Goal: Check status: Check status

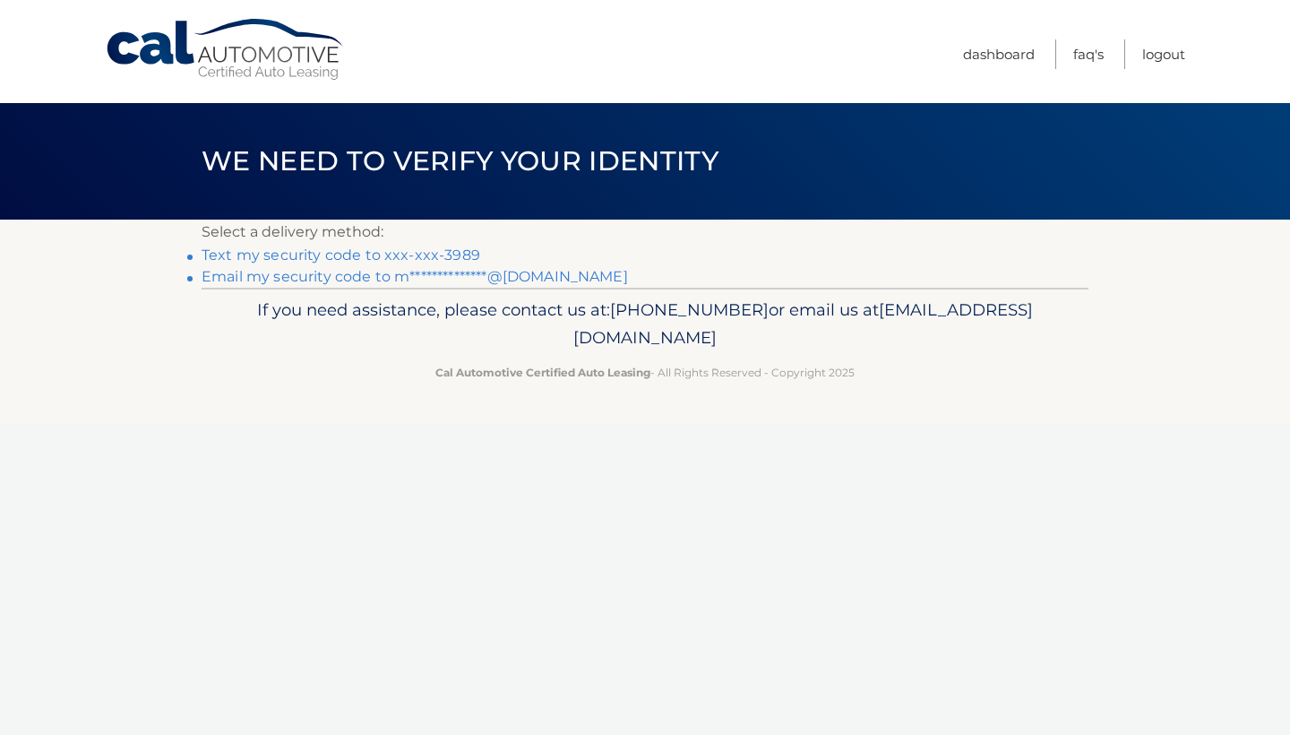
click at [358, 250] on link "Text my security code to xxx-xxx-3989" at bounding box center [341, 254] width 279 height 17
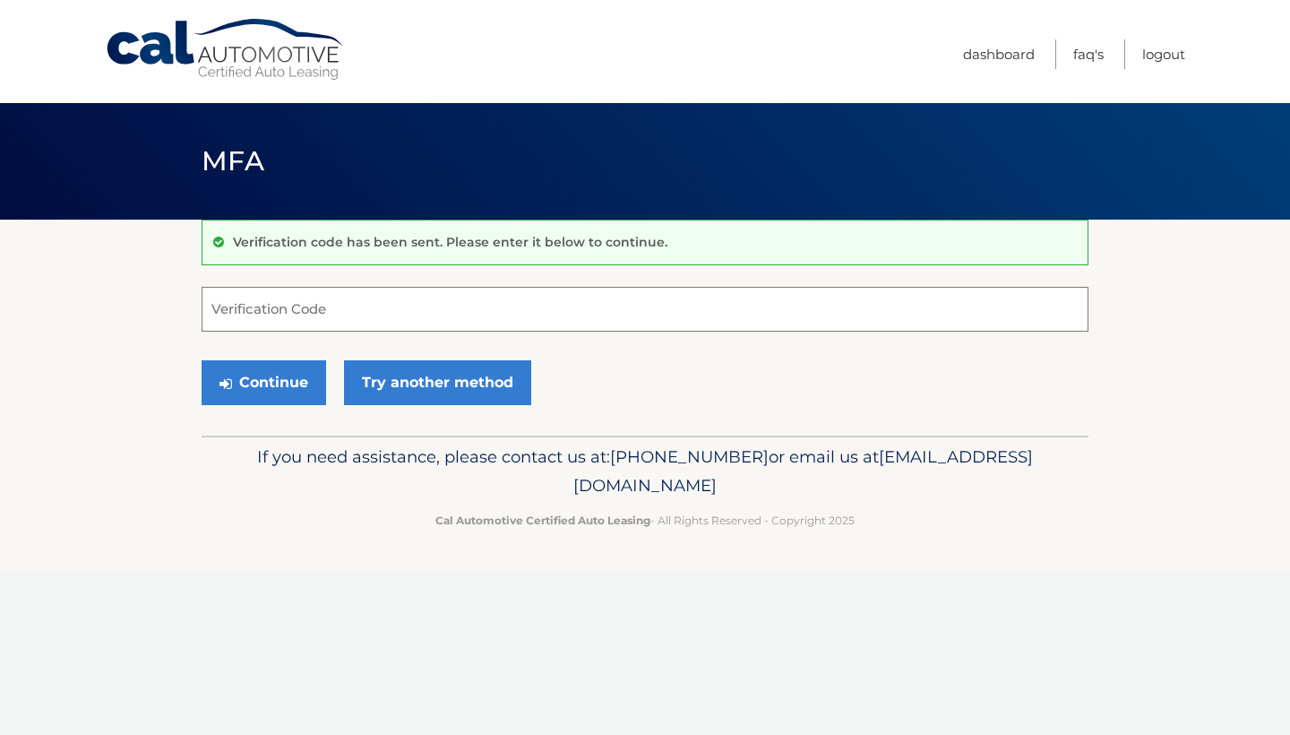
click at [280, 314] on input "Verification Code" at bounding box center [645, 309] width 887 height 45
type input "442792"
click at [263, 382] on button "Continue" at bounding box center [264, 382] width 125 height 45
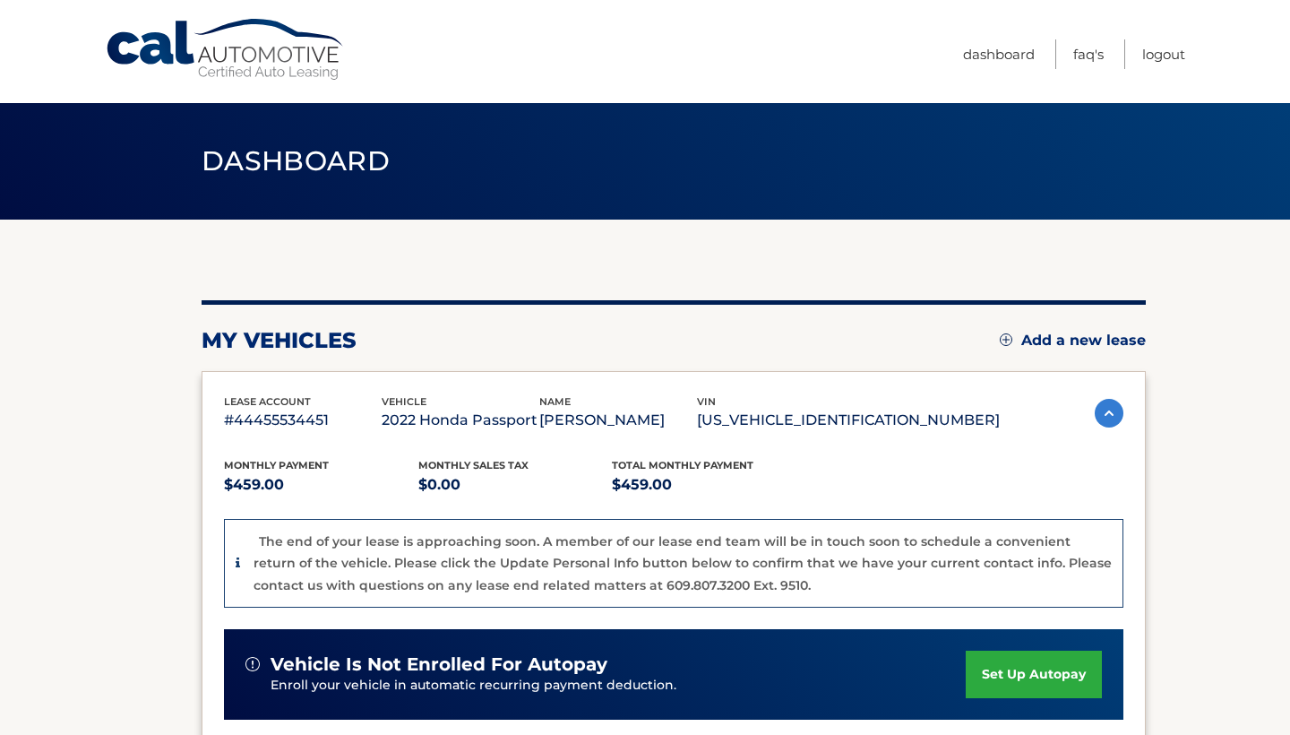
click at [280, 386] on div "lease account #44455534451 vehicle 2022 Honda Passport name MAUREEN TORRES vin …" at bounding box center [674, 567] width 945 height 392
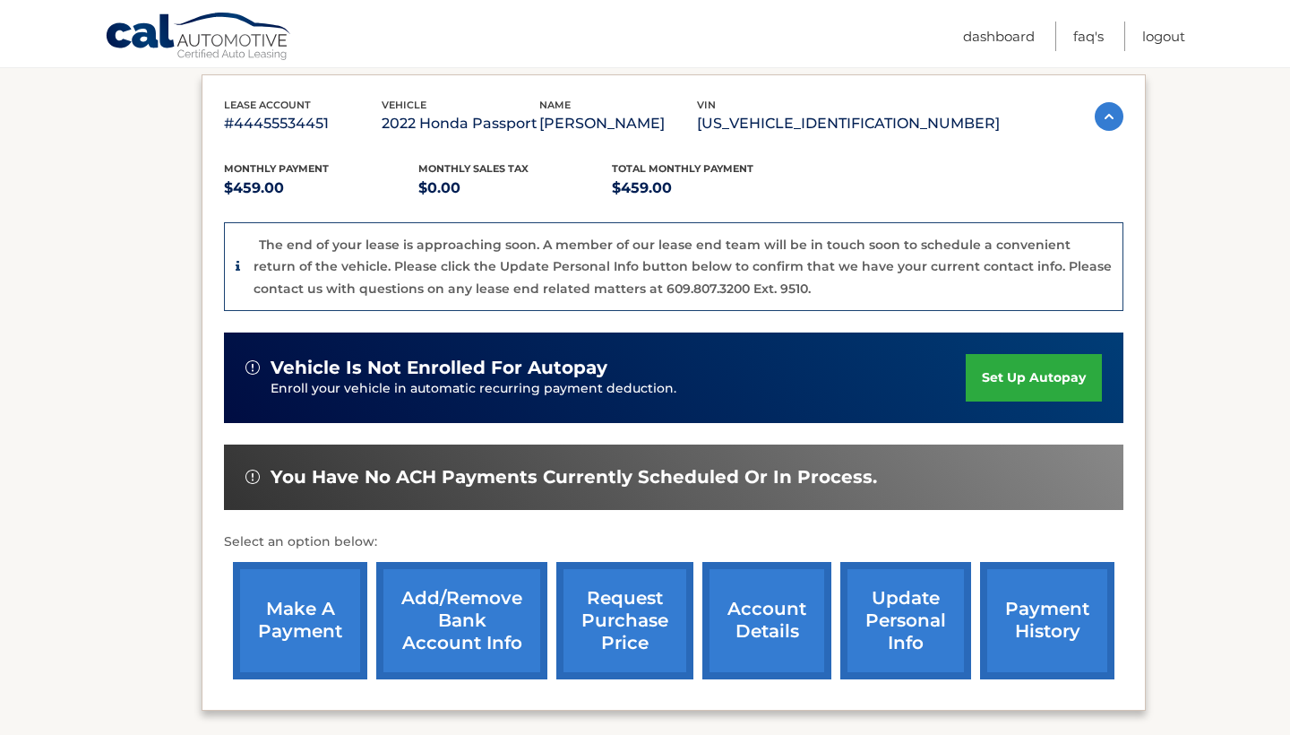
scroll to position [304, 0]
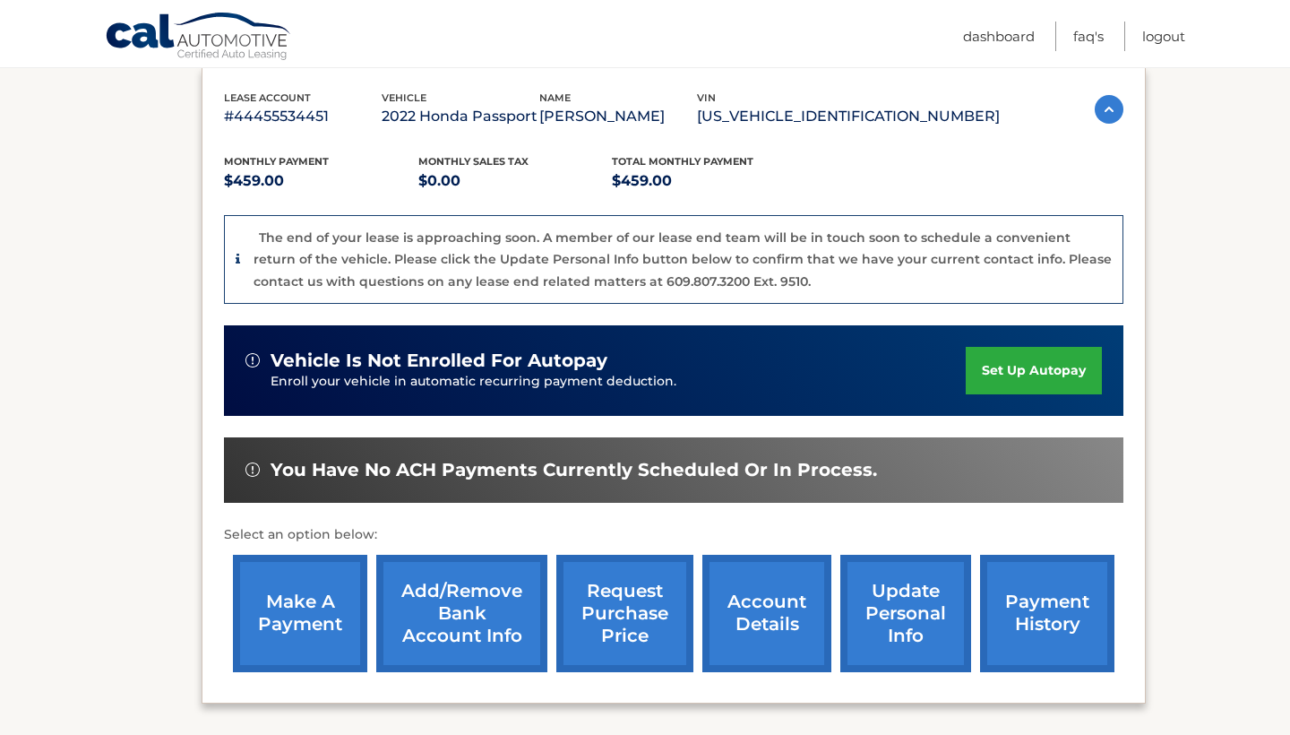
click at [744, 613] on link "account details" at bounding box center [767, 613] width 129 height 117
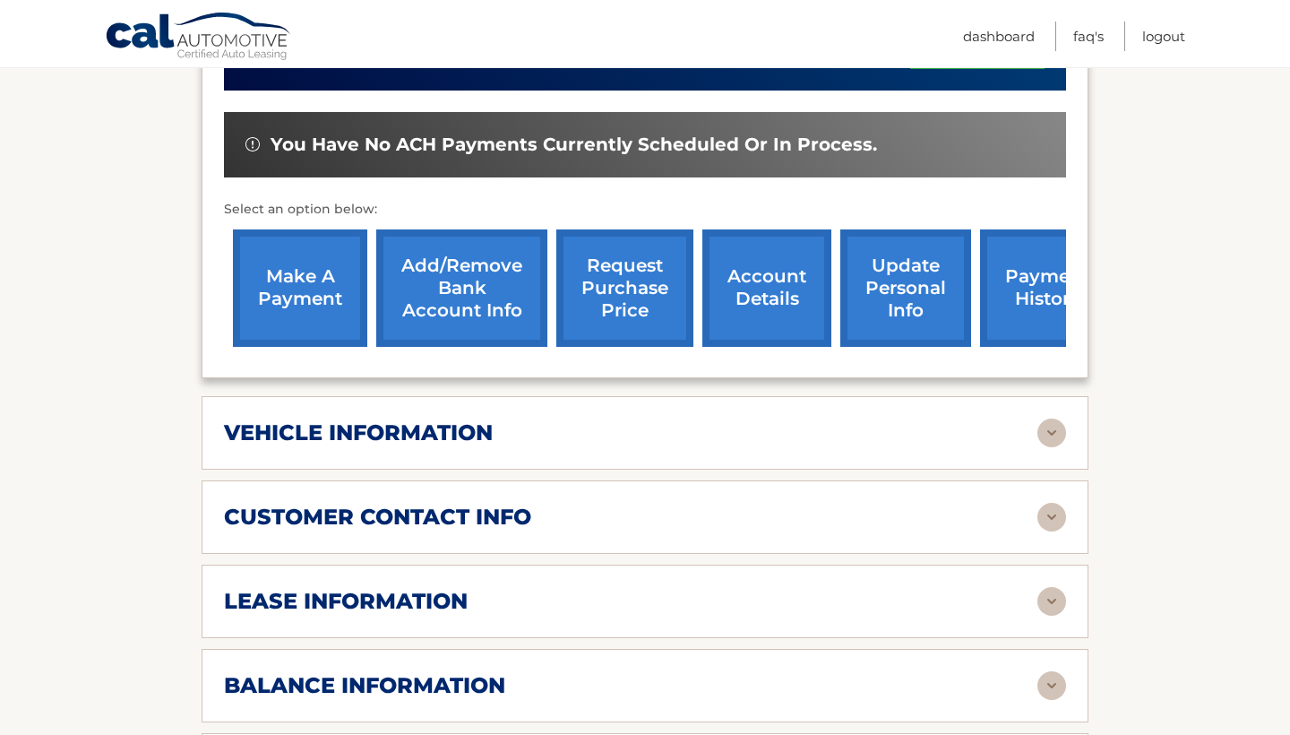
scroll to position [568, 0]
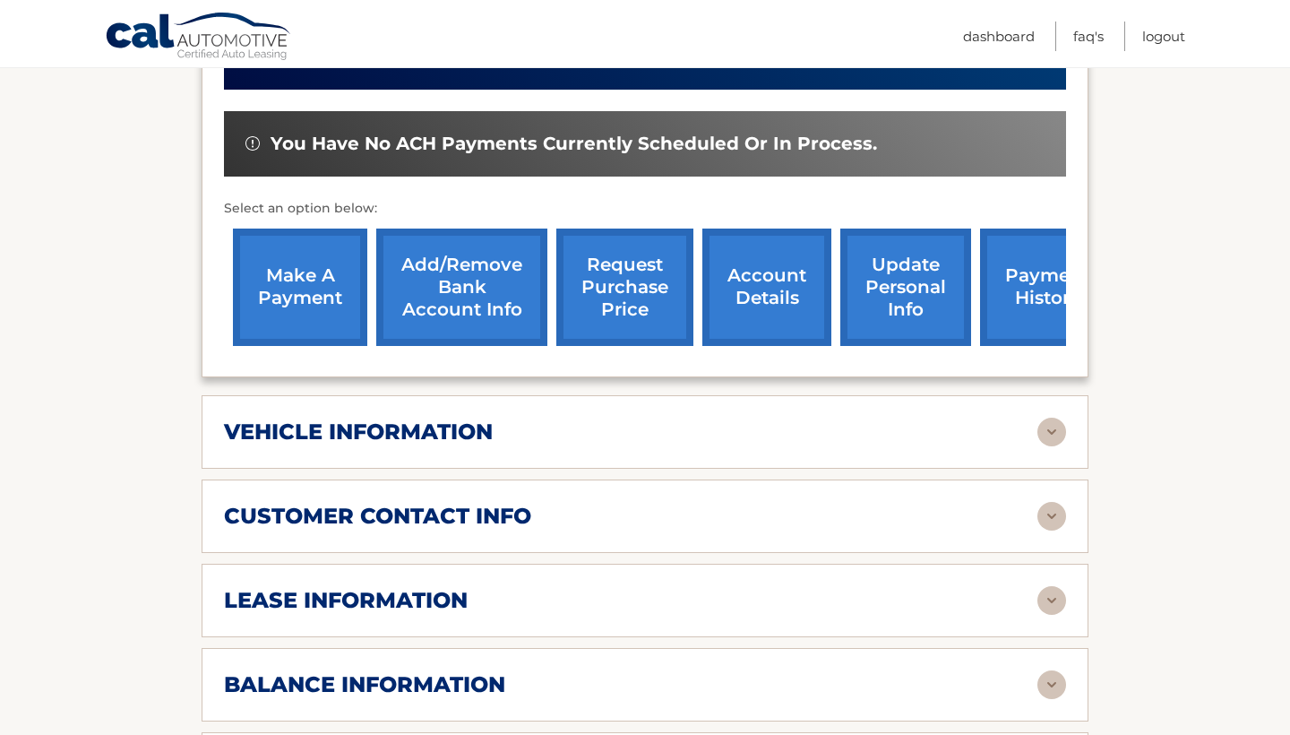
click at [653, 587] on div "lease information" at bounding box center [631, 600] width 814 height 27
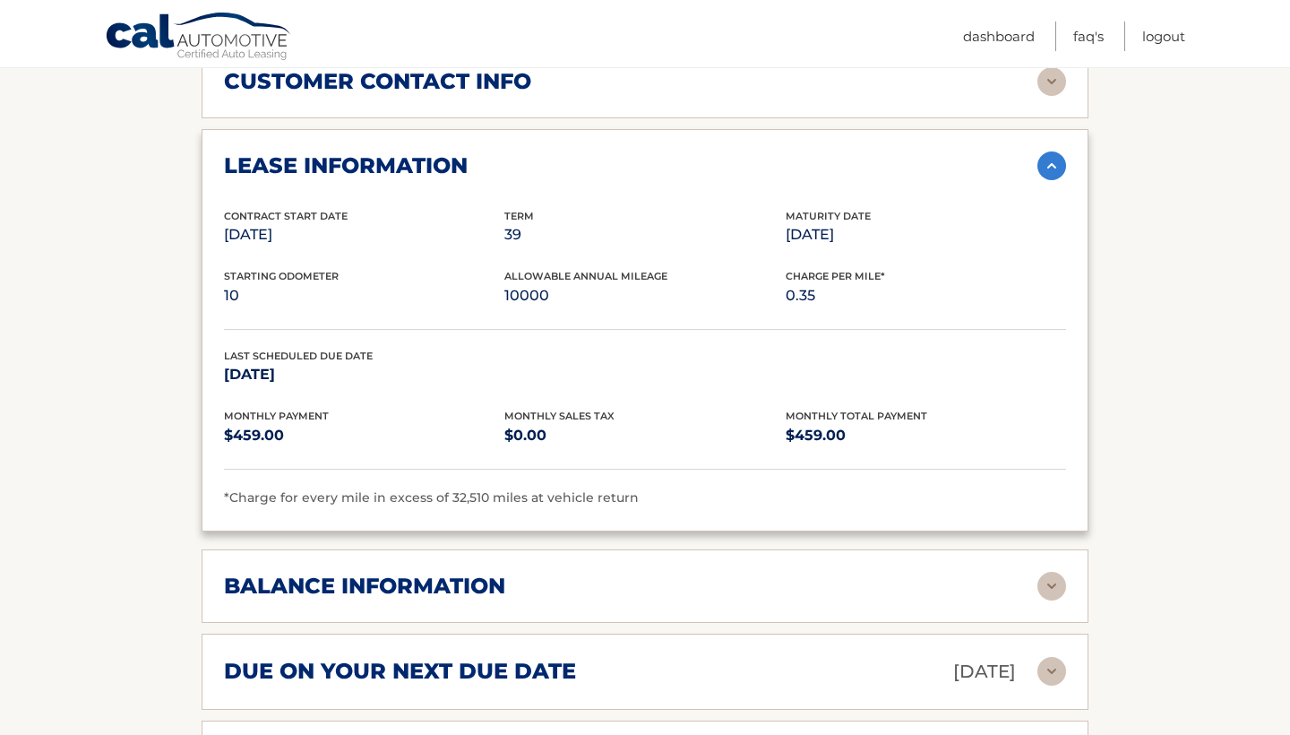
scroll to position [1003, 0]
click at [644, 573] on div "balance information" at bounding box center [631, 586] width 814 height 27
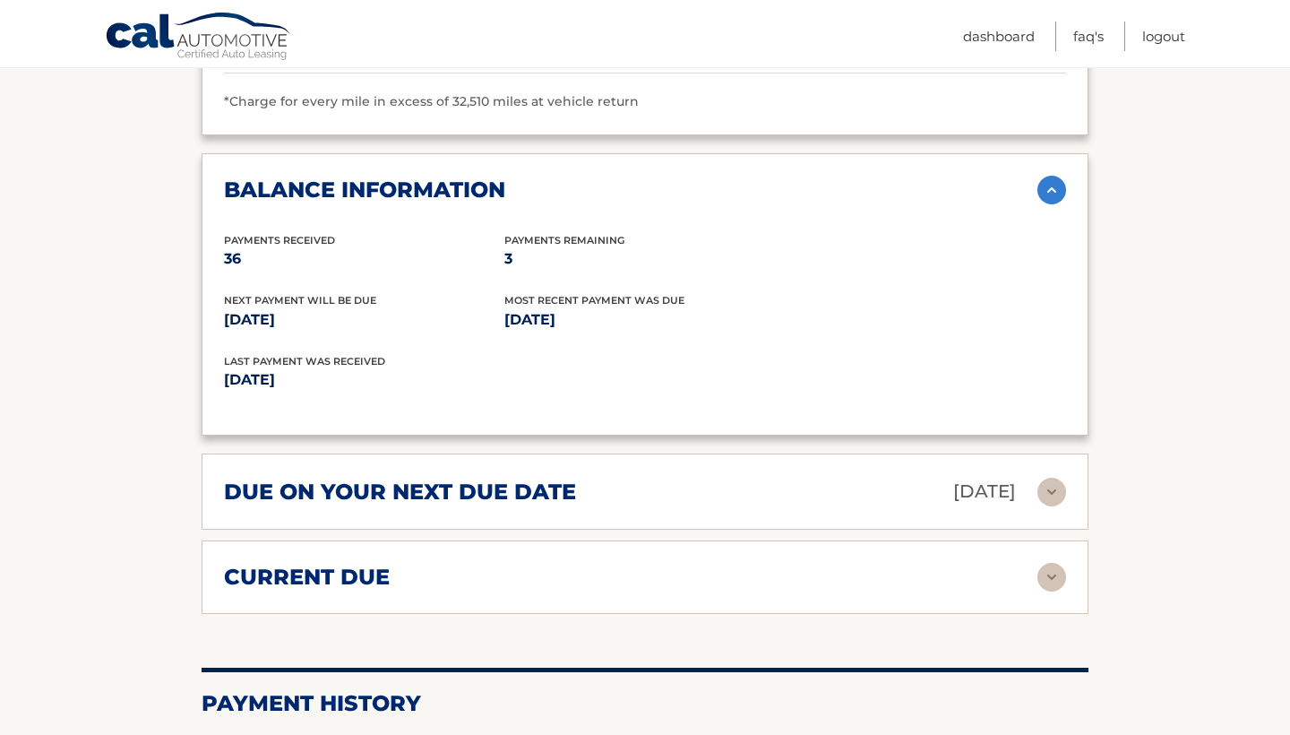
scroll to position [1402, 0]
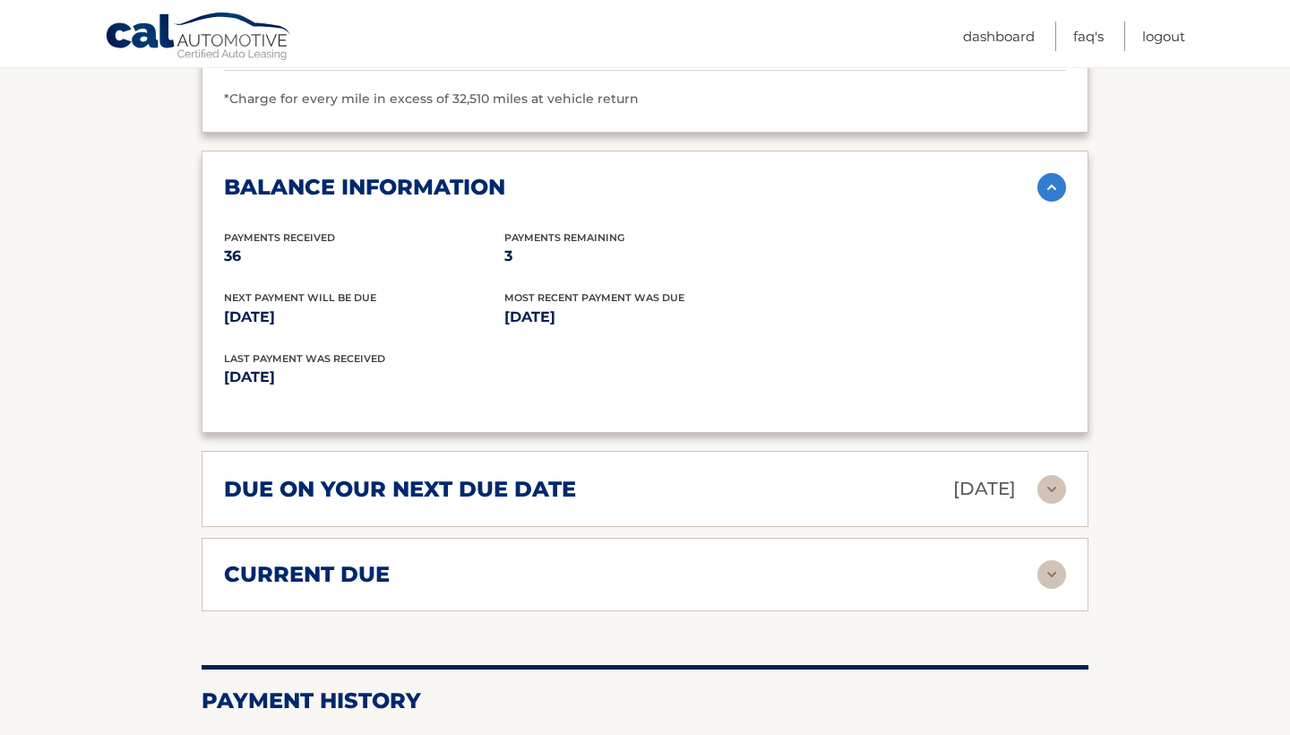
click at [538, 561] on div "current due" at bounding box center [631, 574] width 814 height 27
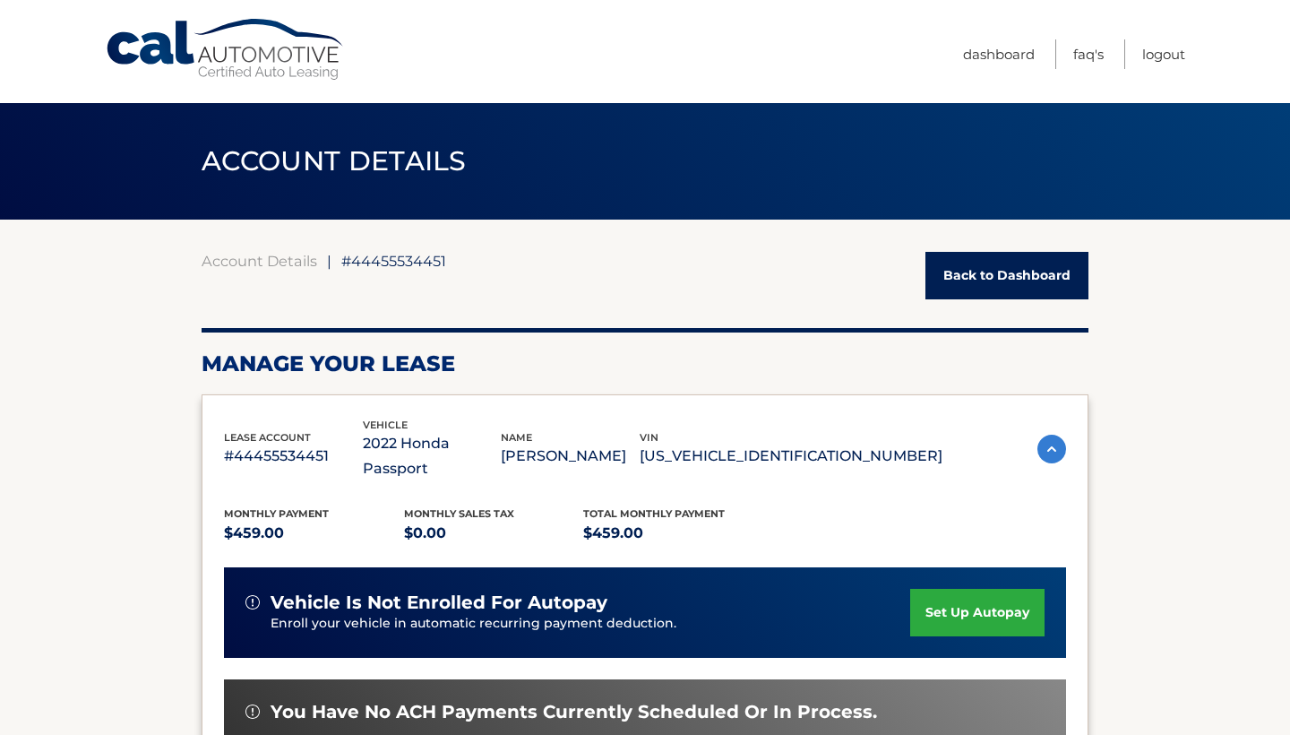
scroll to position [0, 0]
click at [1158, 52] on link "Logout" at bounding box center [1164, 54] width 43 height 30
